Goal: Information Seeking & Learning: Check status

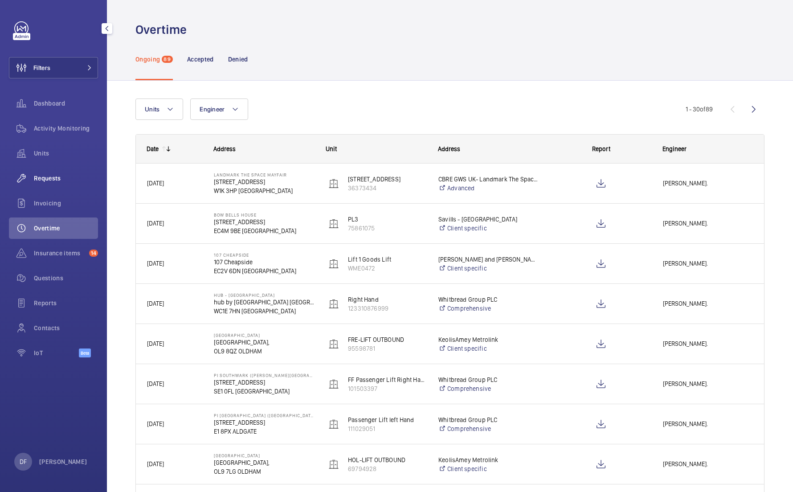
click at [66, 184] on div "Requests" at bounding box center [53, 177] width 89 height 21
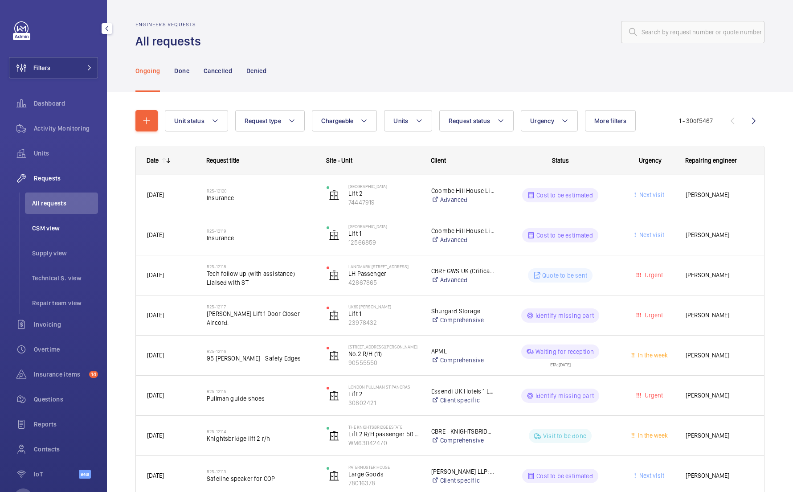
click at [81, 231] on span "CSM view" at bounding box center [65, 228] width 66 height 9
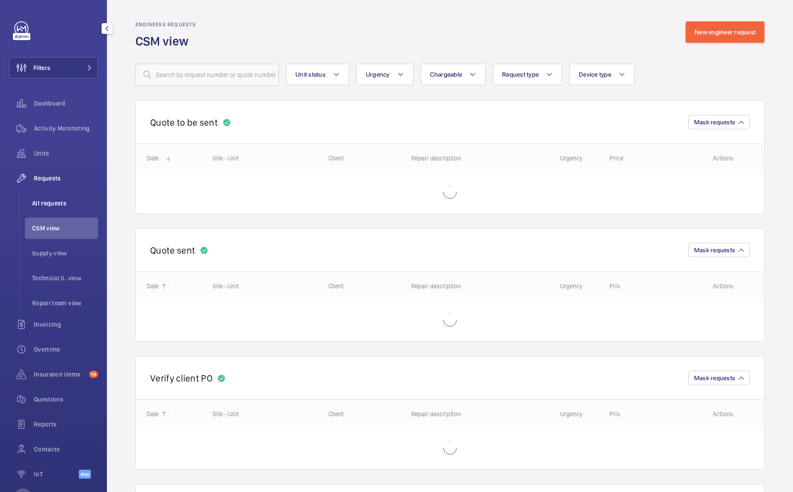
click at [88, 205] on span "All requests" at bounding box center [65, 203] width 66 height 9
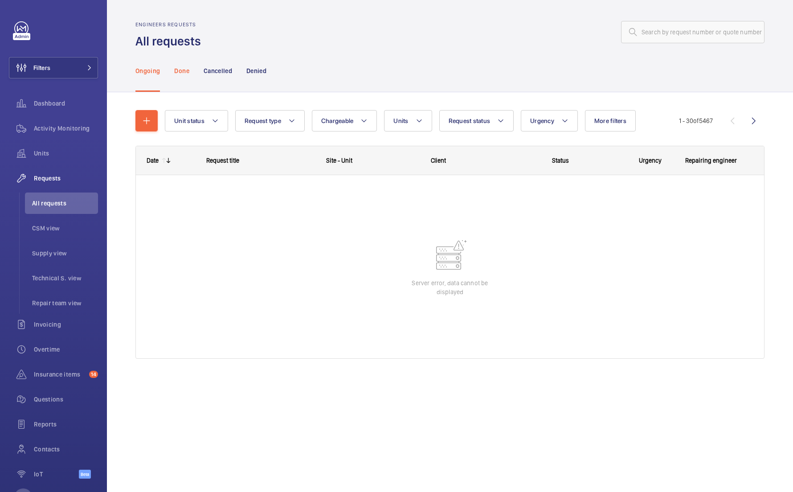
click at [181, 73] on p "Done" at bounding box center [181, 70] width 15 height 9
click at [214, 75] on p "Cancelled" at bounding box center [218, 70] width 29 height 9
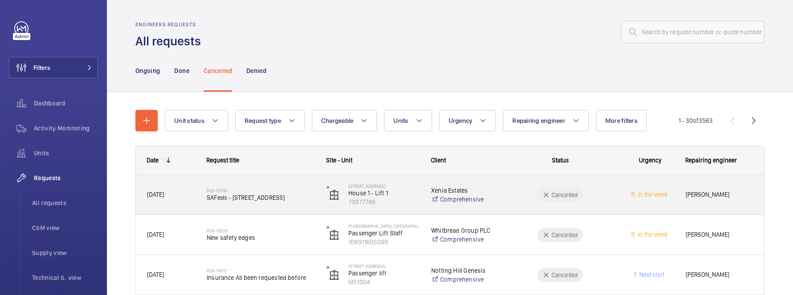
click at [525, 184] on div "Cancelled" at bounding box center [554, 195] width 119 height 32
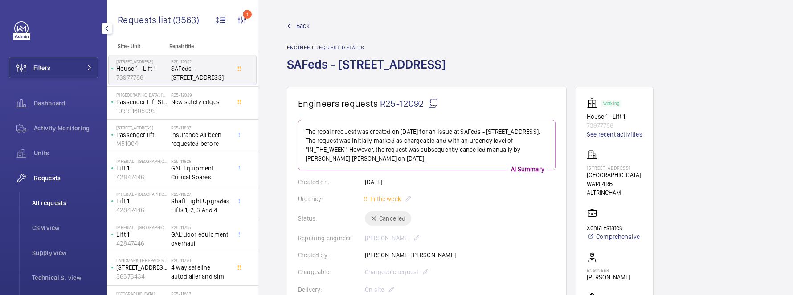
click at [51, 201] on span "All requests" at bounding box center [65, 203] width 66 height 9
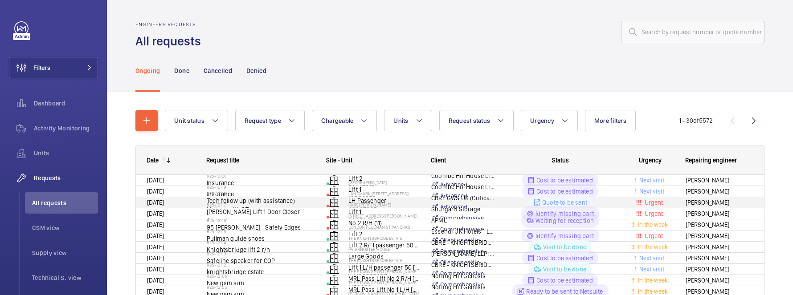
scroll to position [43, 0]
